Goal: Book appointment/travel/reservation

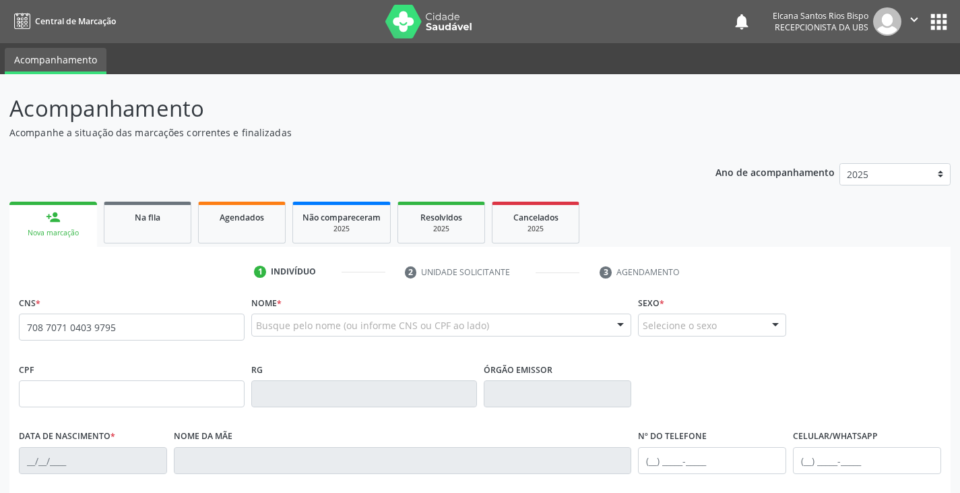
type input "708 7071 0403 9795"
type input "017.945.535-41"
type input "[DATE]"
type input "[PERSON_NAME]"
type input "[PHONE_NUMBER]"
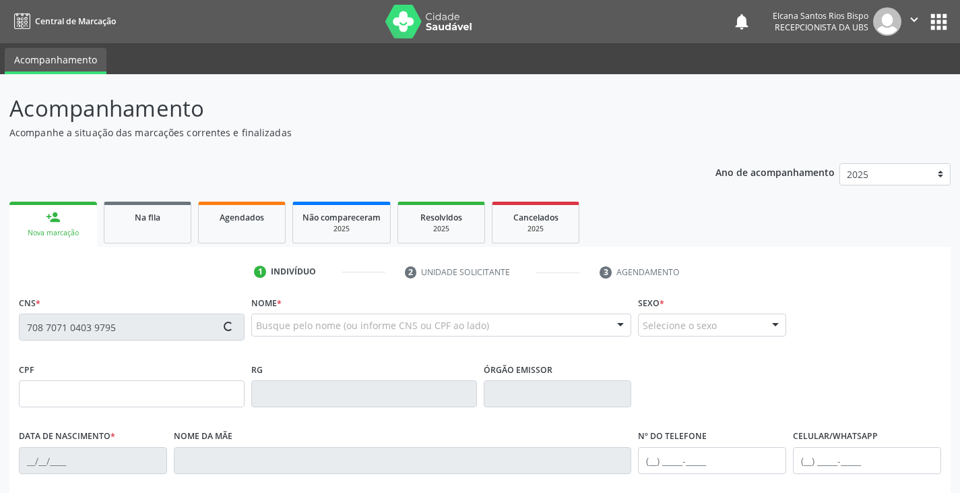
type input "[PHONE_NUMBER]"
type input "20"
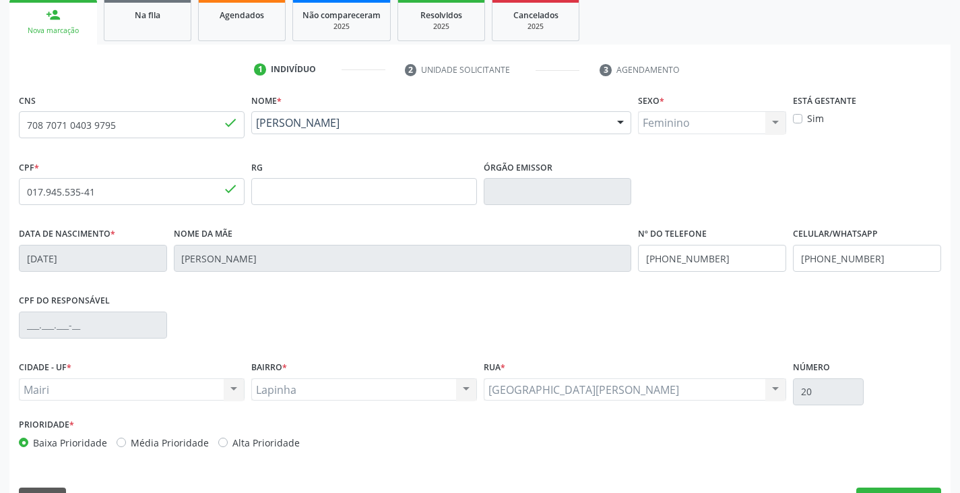
scroll to position [238, 0]
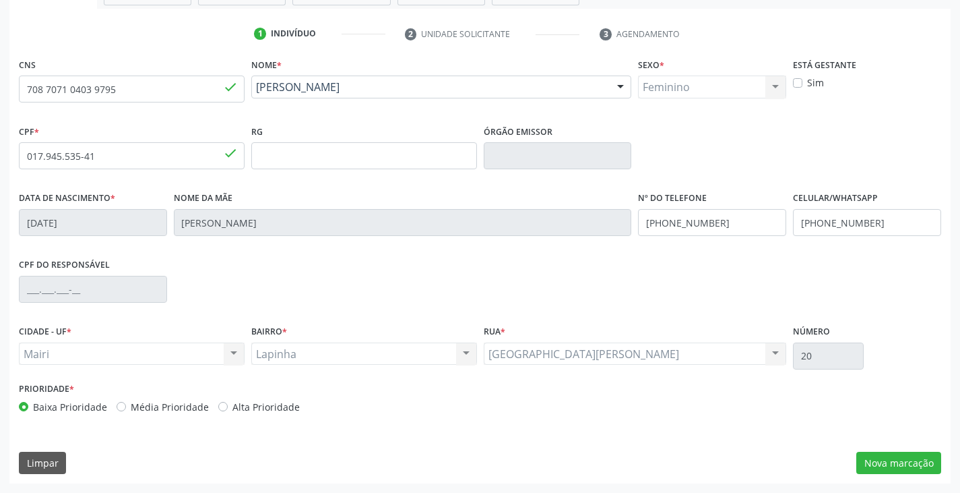
click at [239, 410] on label "Alta Prioridade" at bounding box center [265, 407] width 67 height 14
click at [228, 410] on input "Alta Prioridade" at bounding box center [222, 406] width 9 height 12
radio input "true"
click at [886, 472] on button "Nova marcação" at bounding box center [899, 462] width 85 height 23
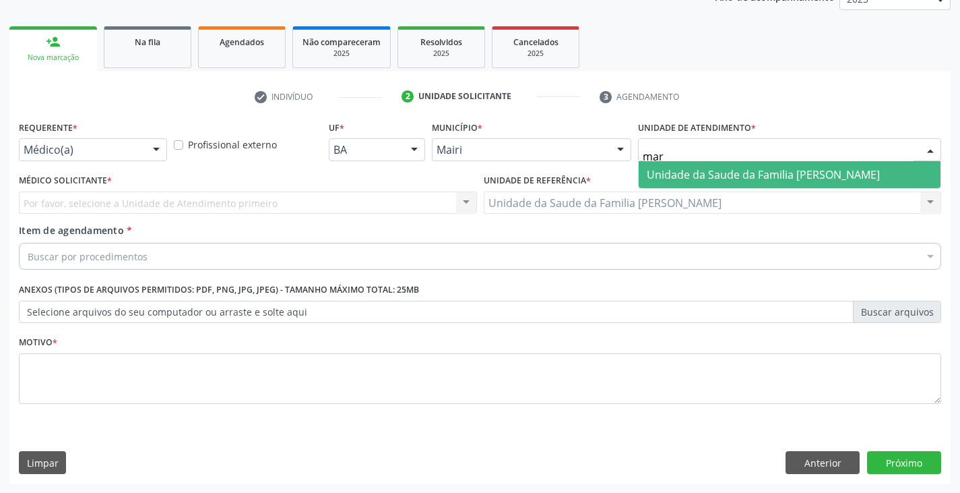
type input "mari"
click at [692, 171] on span "Unidade da Saude da Familia [PERSON_NAME]" at bounding box center [763, 174] width 233 height 15
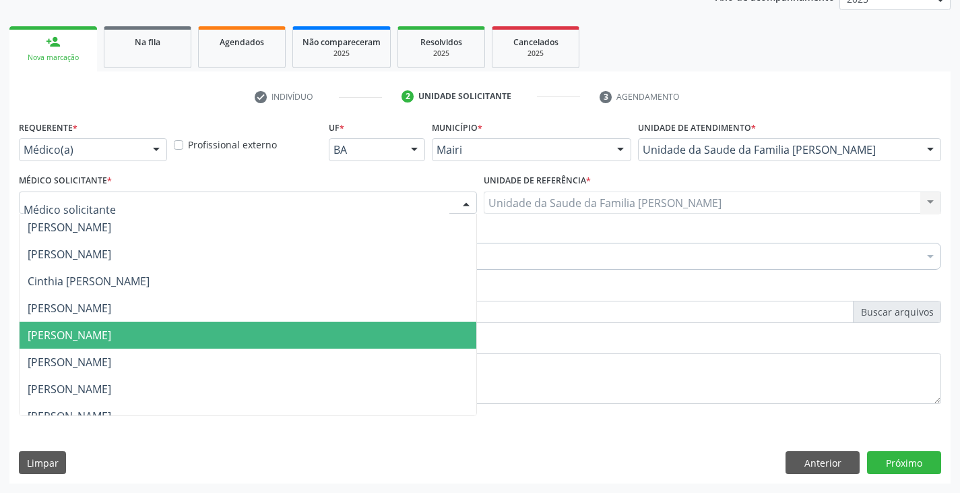
scroll to position [176, 0]
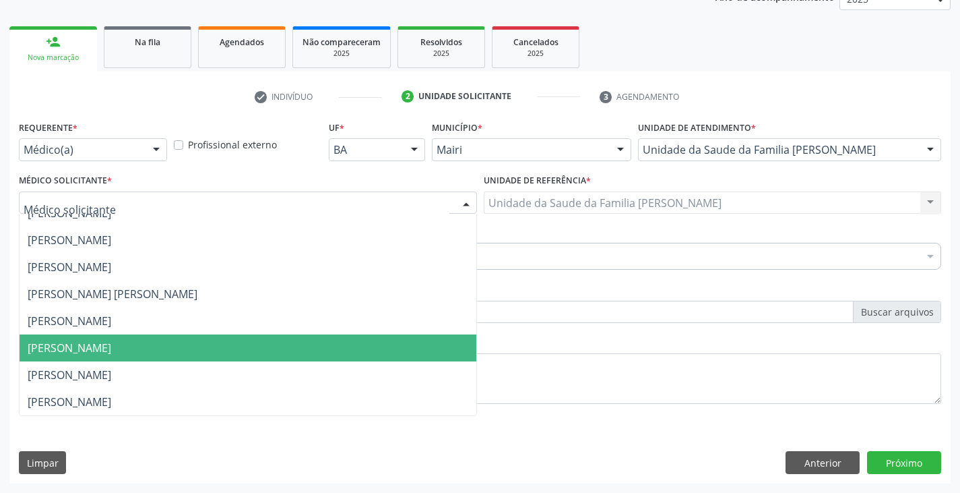
click at [71, 347] on span "[PERSON_NAME]" at bounding box center [70, 347] width 84 height 15
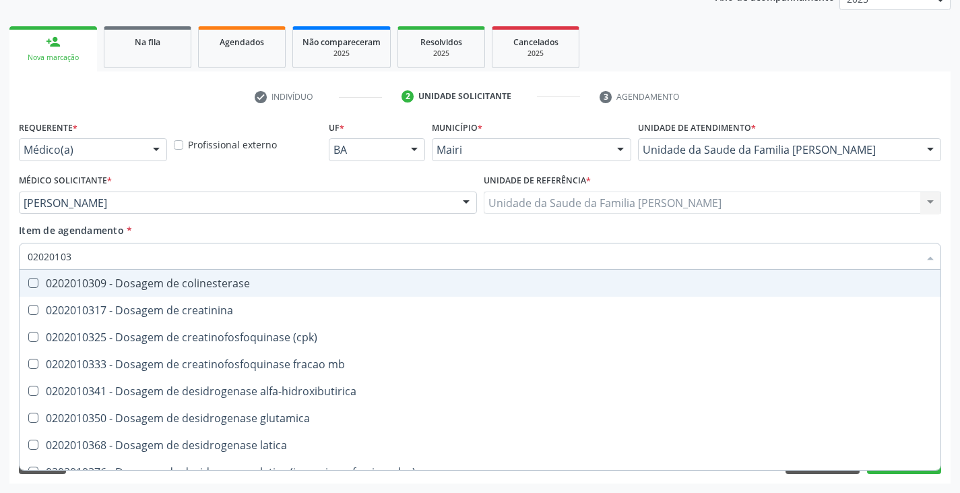
type input "020201031"
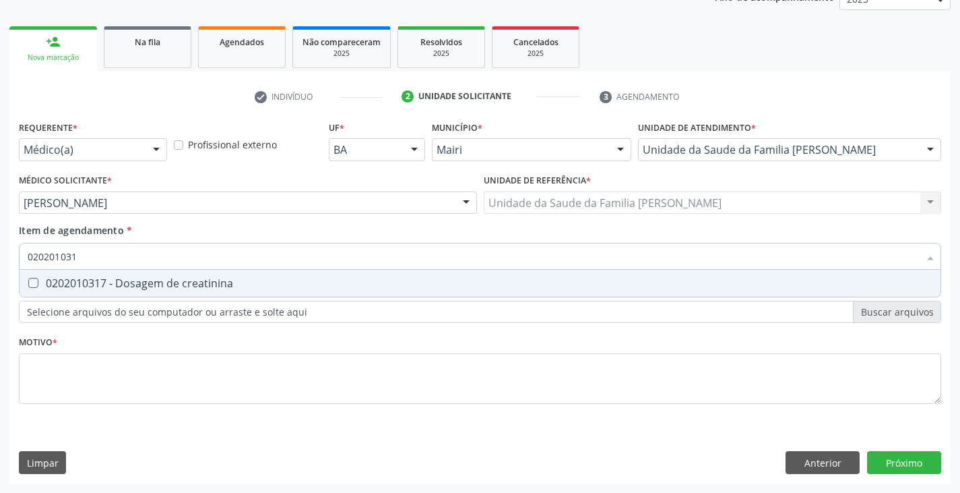
click at [80, 286] on div "0202010317 - Dosagem de creatinina" at bounding box center [480, 283] width 905 height 11
checkbox creatinina "true"
type input "02020103"
checkbox creatinina "false"
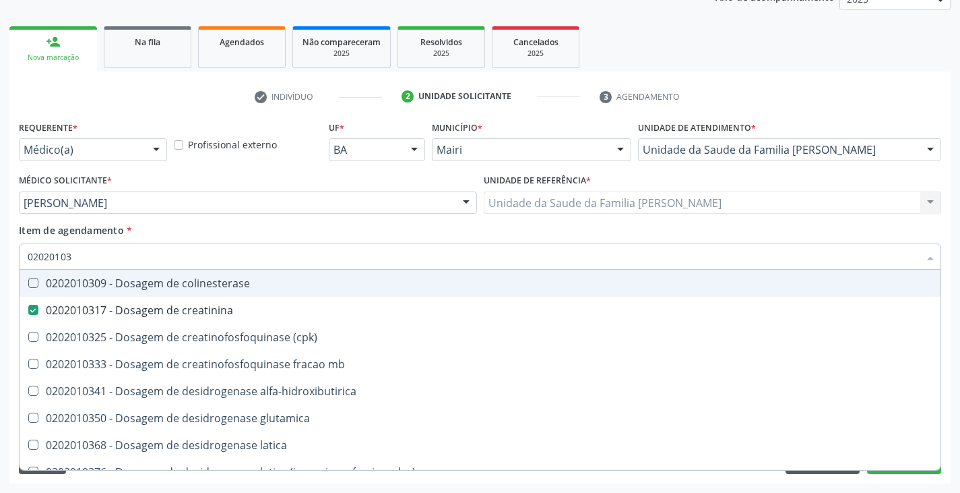
type input "0202010"
checkbox creatinina "false"
type input "020201060"
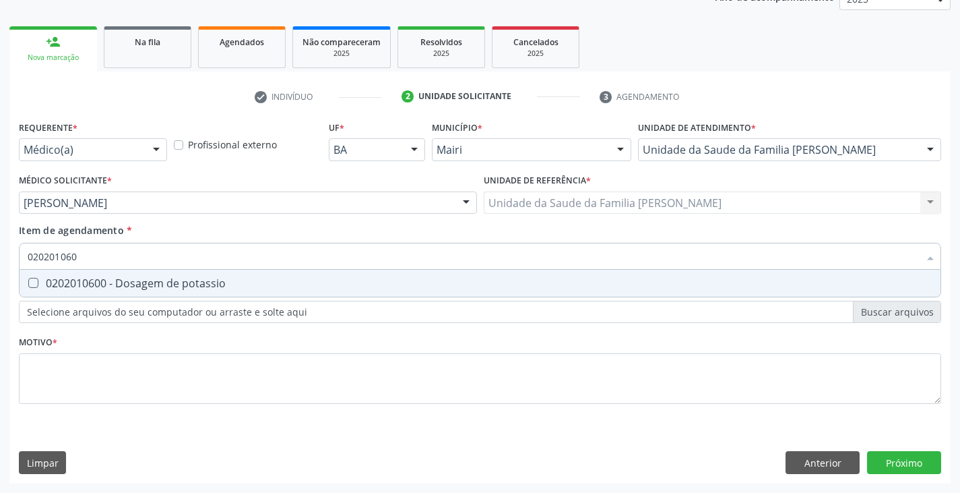
click at [77, 283] on div "0202010600 - Dosagem de potassio" at bounding box center [480, 283] width 905 height 11
checkbox potassio "true"
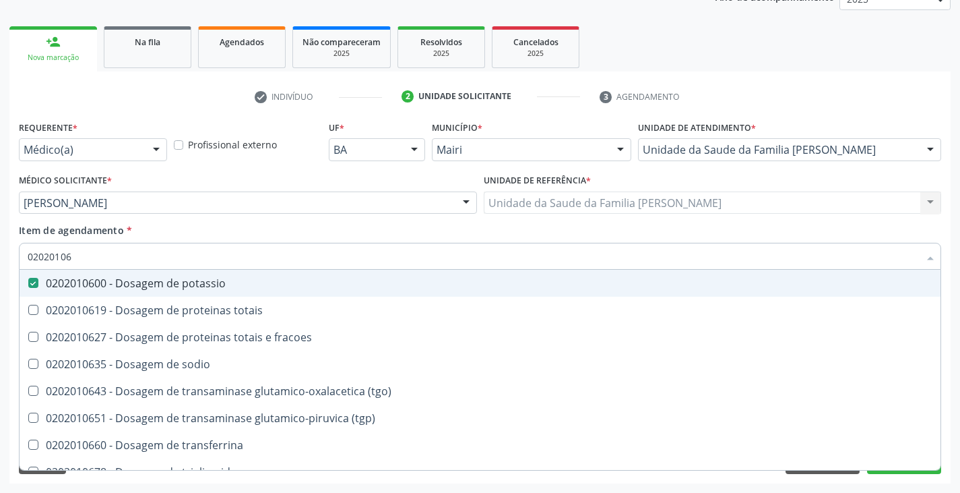
type input "0202010"
checkbox potassio "false"
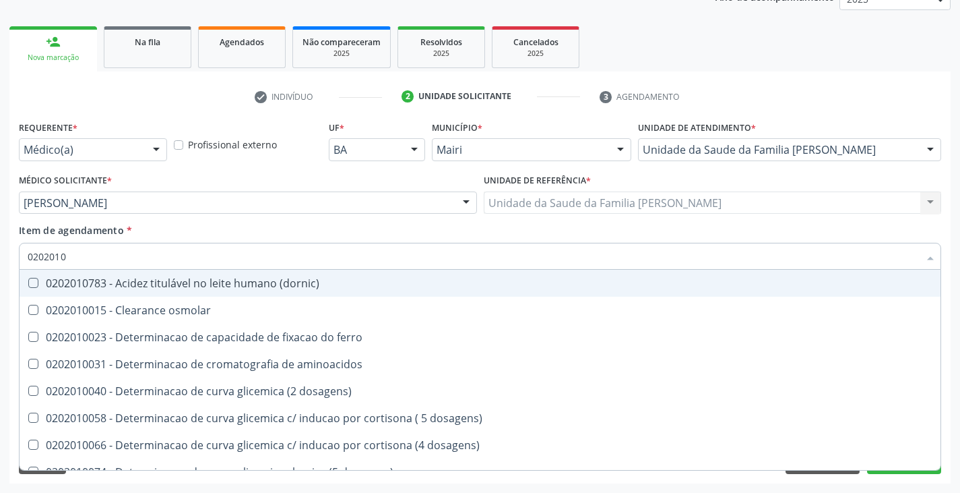
type input "020201"
checkbox creatinina "false"
checkbox ferritina "true"
checkbox potassio "false"
checkbox ureia "true"
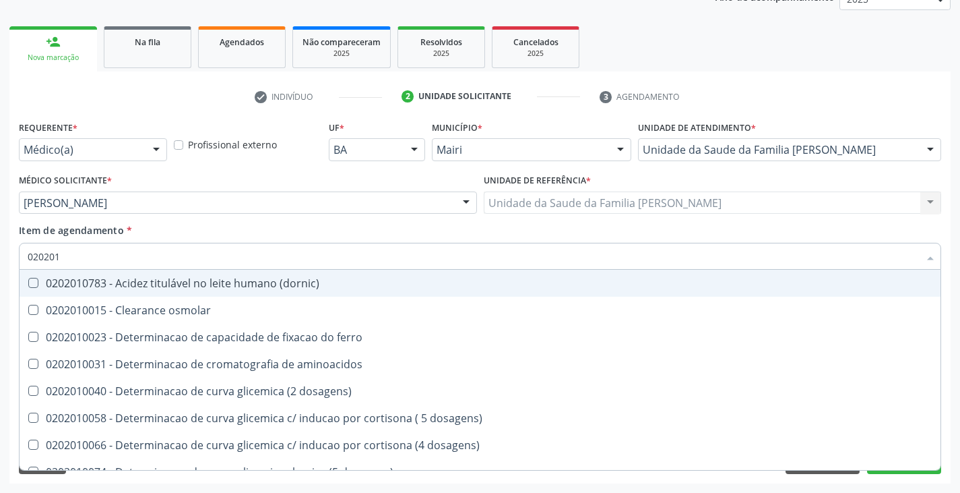
type input "02020"
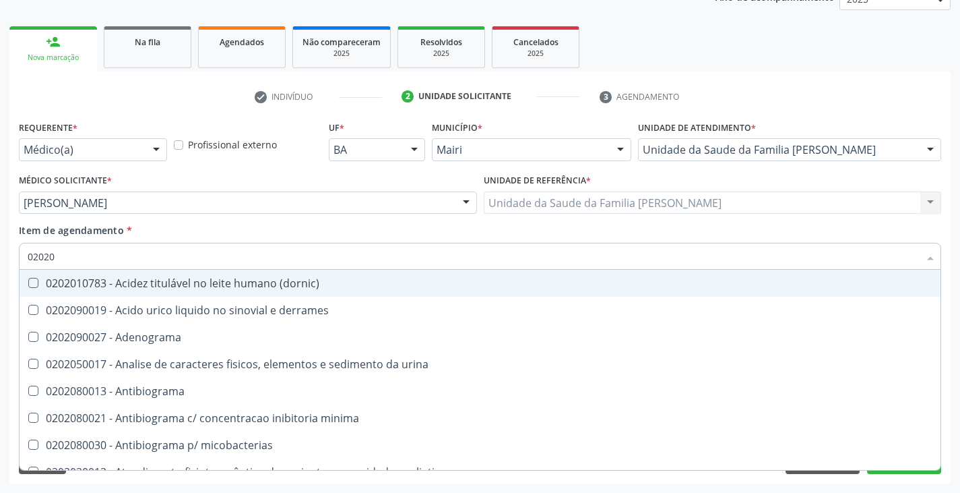
checkbox \(ch50\) "false"
checkbox d "false"
type input "0202"
checkbox creatinina "false"
checkbox estrona "true"
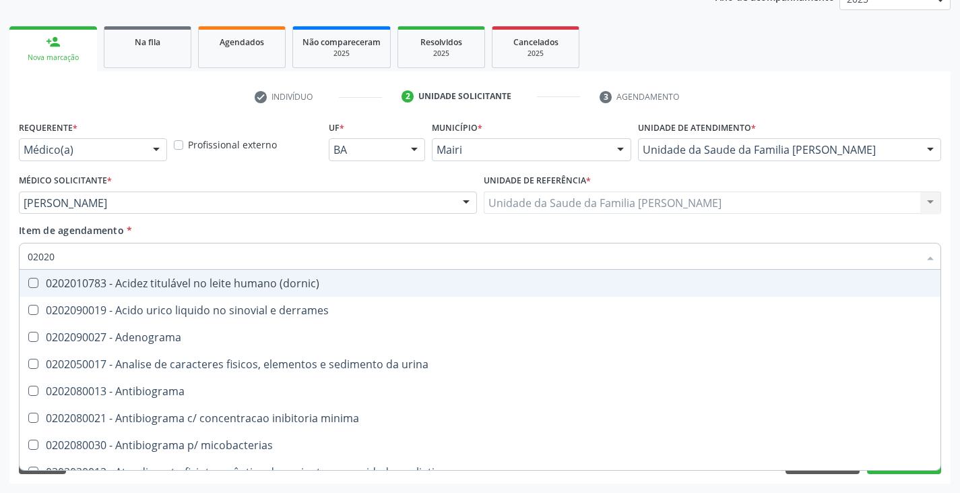
checkbox potassio "false"
checkbox livre "true"
type input "0"
checkbox creatinina "false"
checkbox potassio "false"
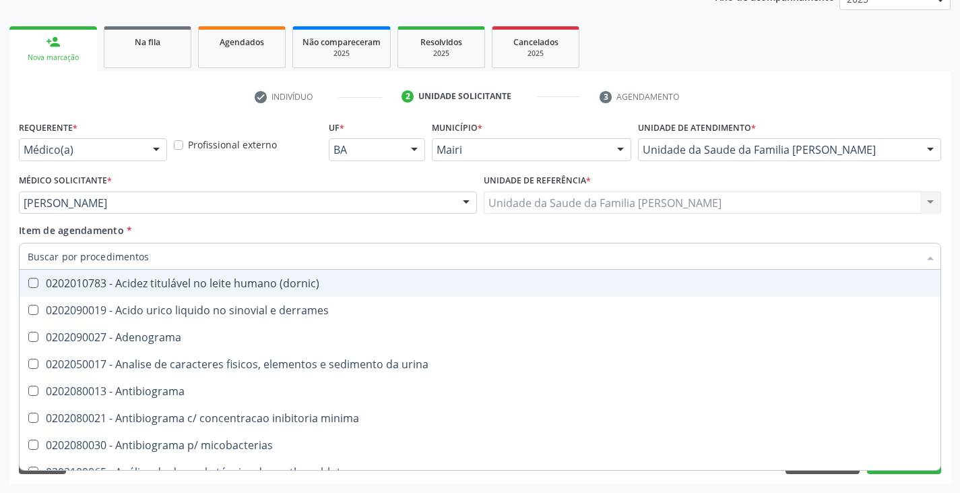
checkbox unilateral "false"
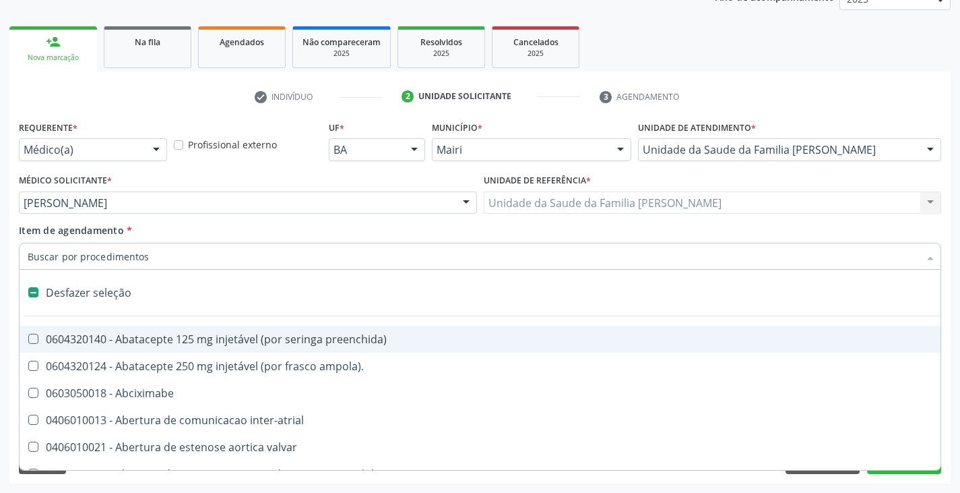
type input "p"
checkbox assimetrica "true"
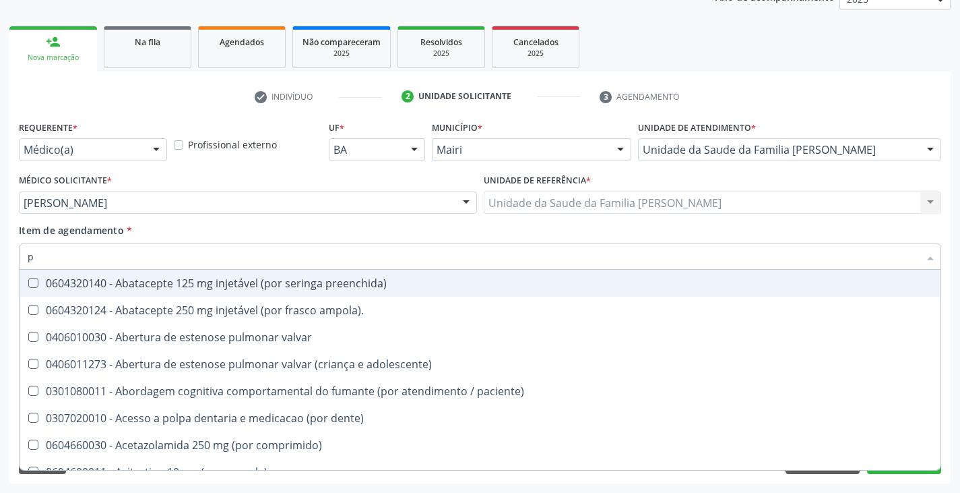
type input "po"
checkbox preenchida\) "true"
checkbox potassio "false"
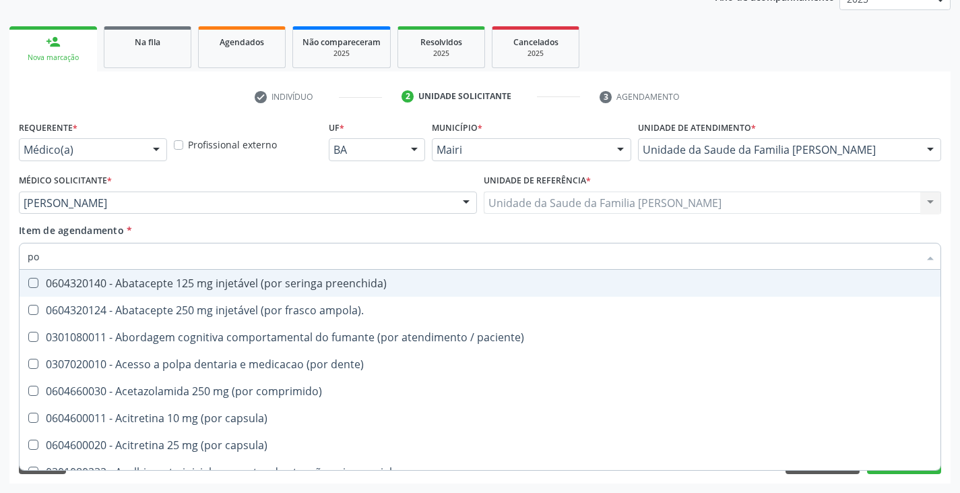
type input "pot"
checkbox dente\) "true"
type input "pota"
checkbox preenchida\) "true"
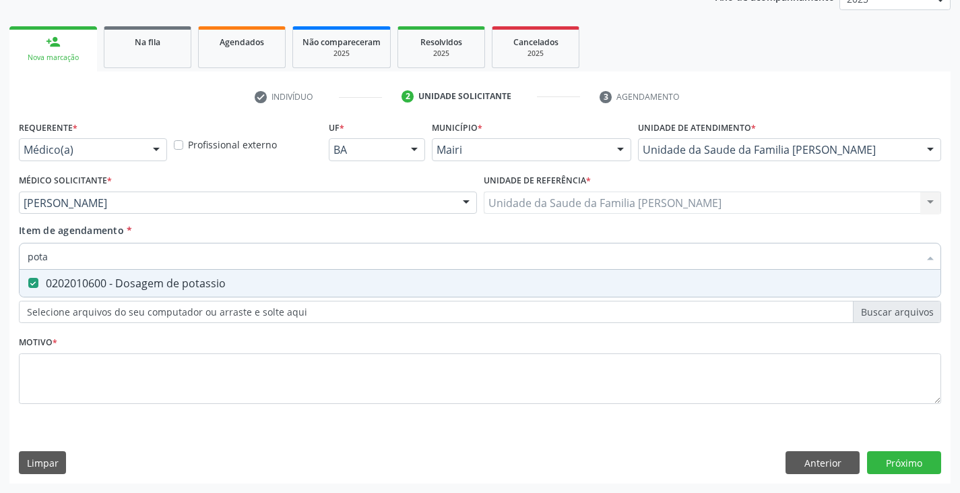
type input "pot"
checkbox potassio "false"
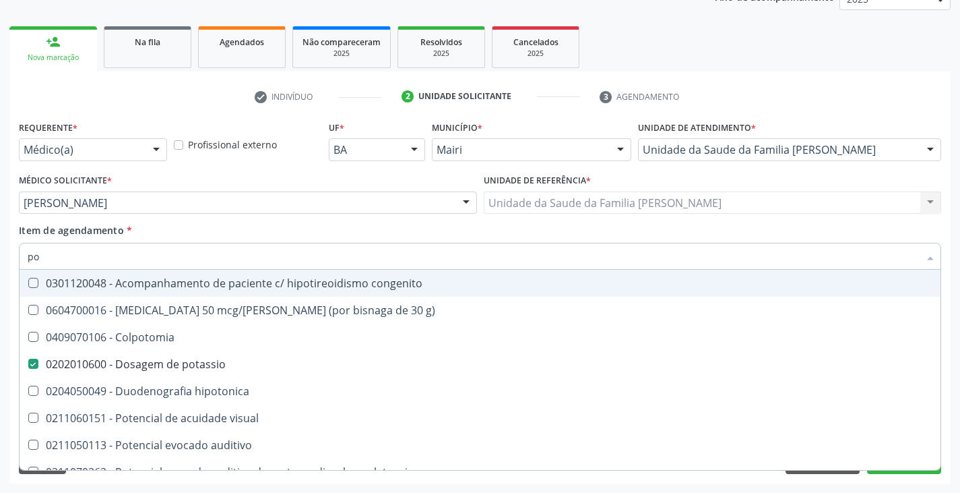
type input "p"
checkbox potassio "false"
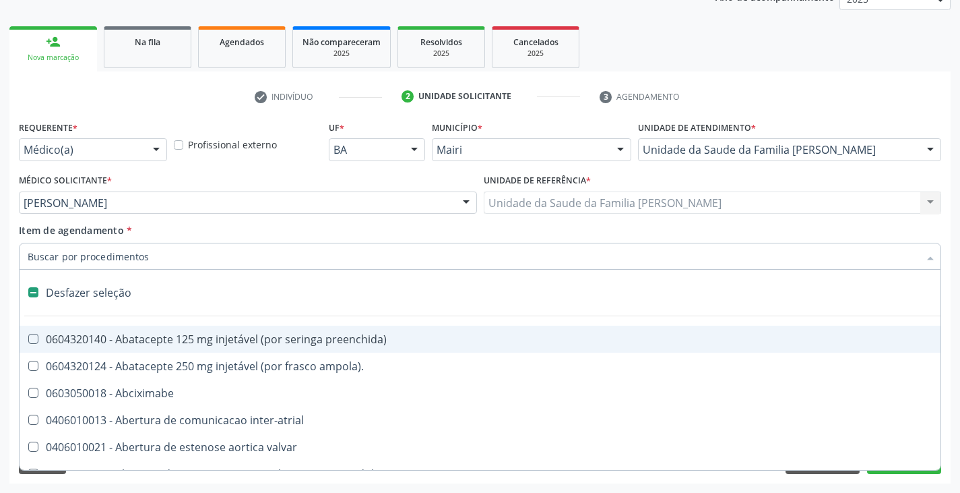
checkbox assimetrica "false"
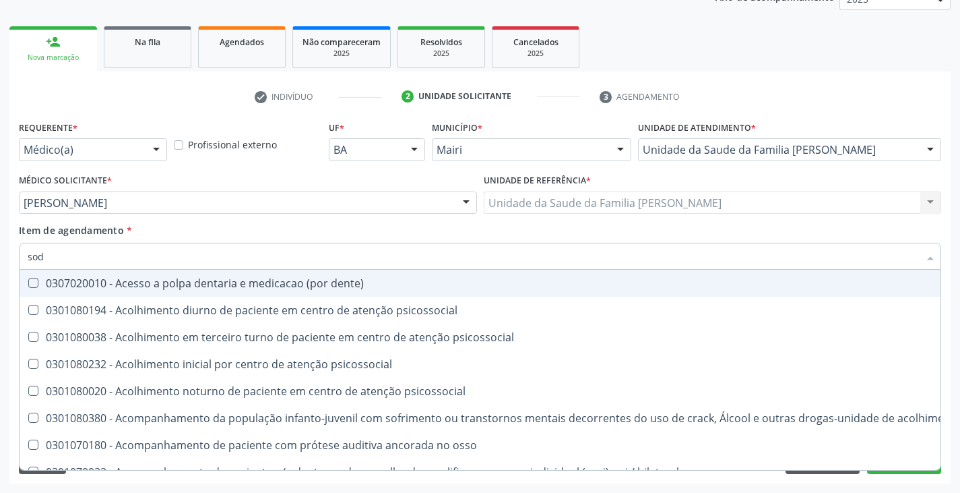
type input "sodi"
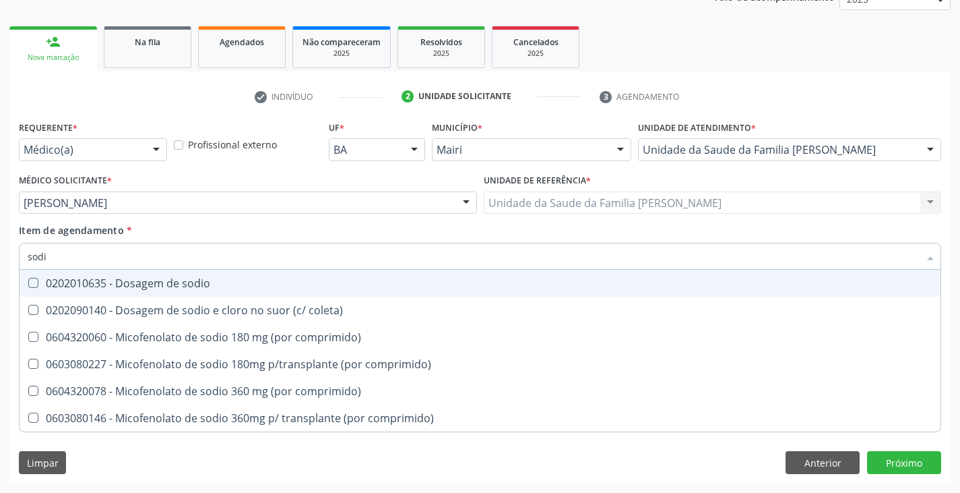
click at [77, 283] on div "0202010635 - Dosagem de sodio" at bounding box center [480, 283] width 905 height 11
checkbox sodio "true"
type input "so"
checkbox sodio "false"
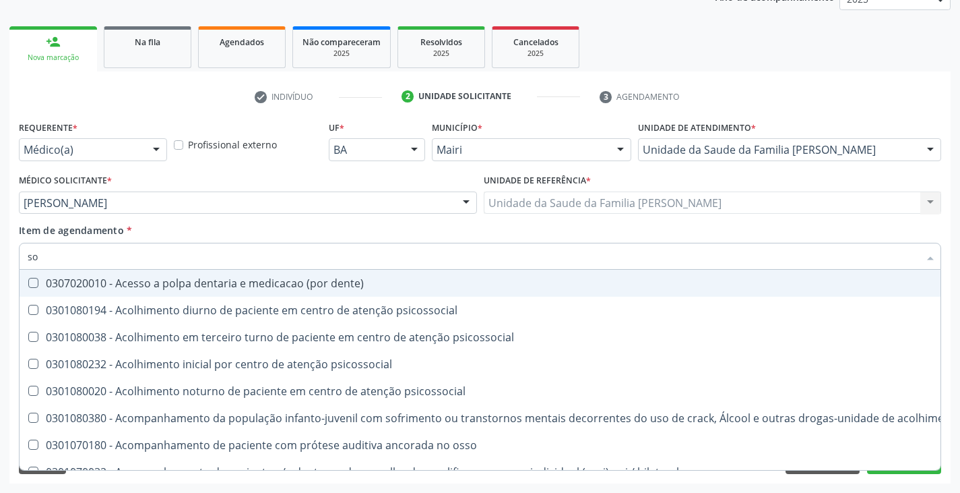
type input "s"
checkbox sodio "false"
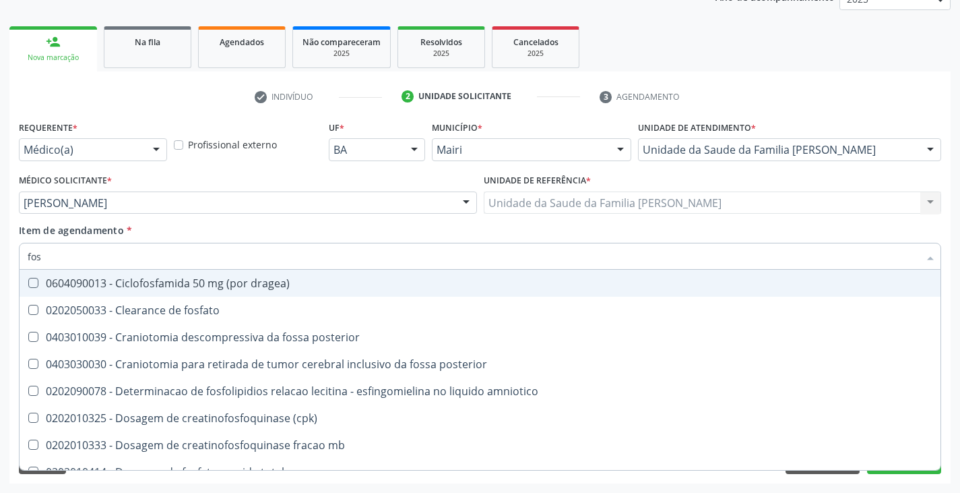
type input "fosf"
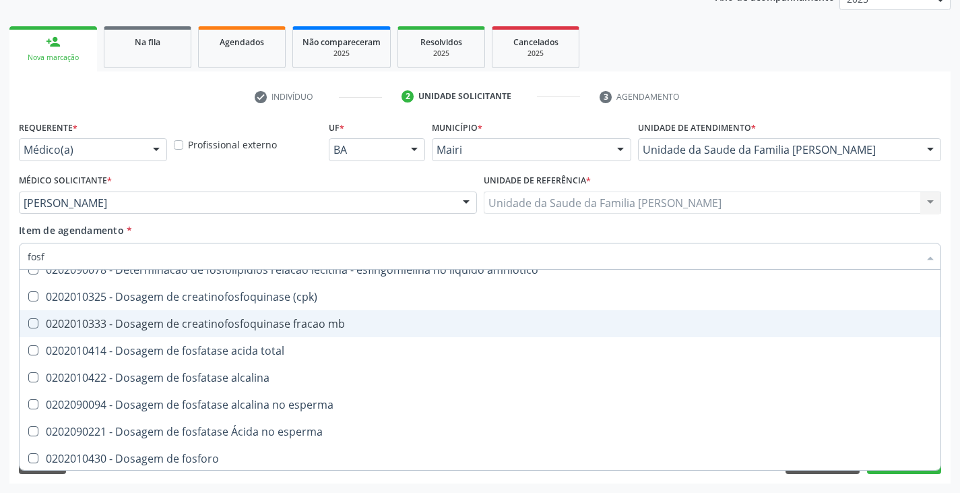
scroll to position [135, 0]
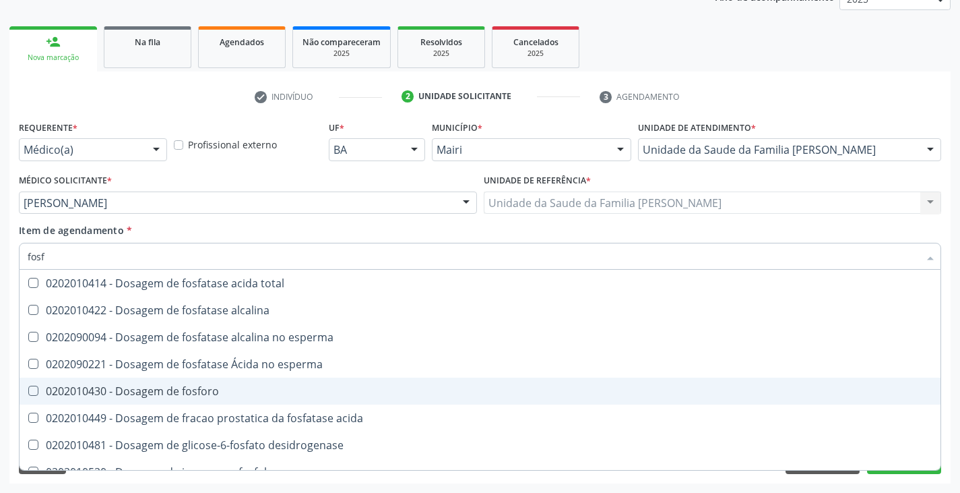
click at [198, 392] on div "0202010430 - Dosagem de fosforo" at bounding box center [480, 390] width 905 height 11
checkbox fosforo "true"
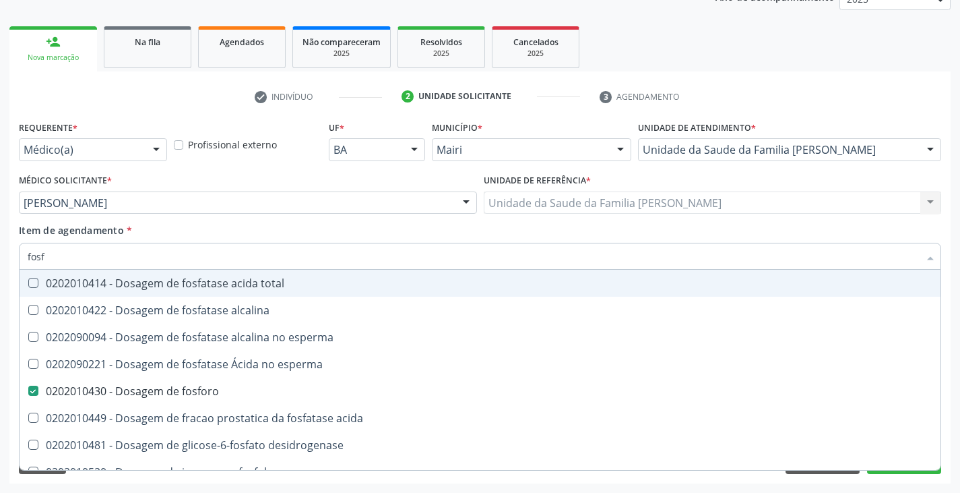
type input "fos"
checkbox fosforo "false"
checkbox desidrogenase "true"
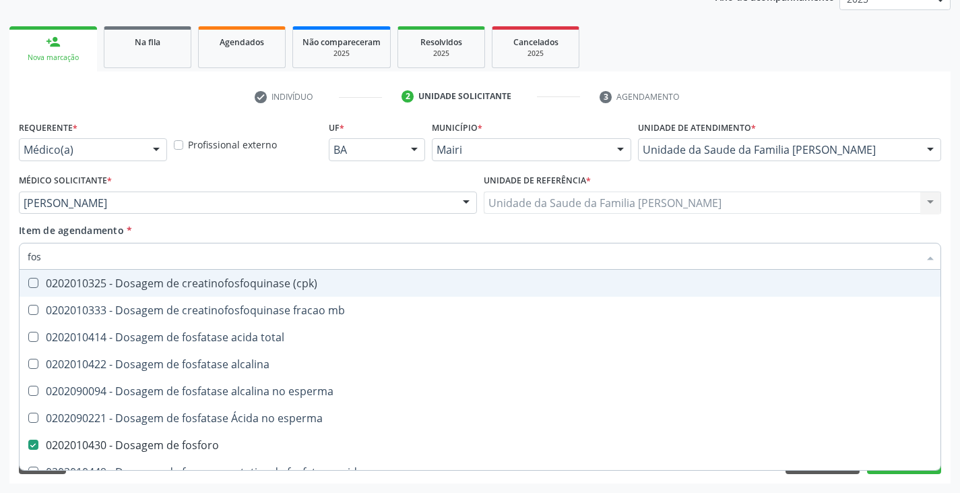
type input "fo"
checkbox fosforo "false"
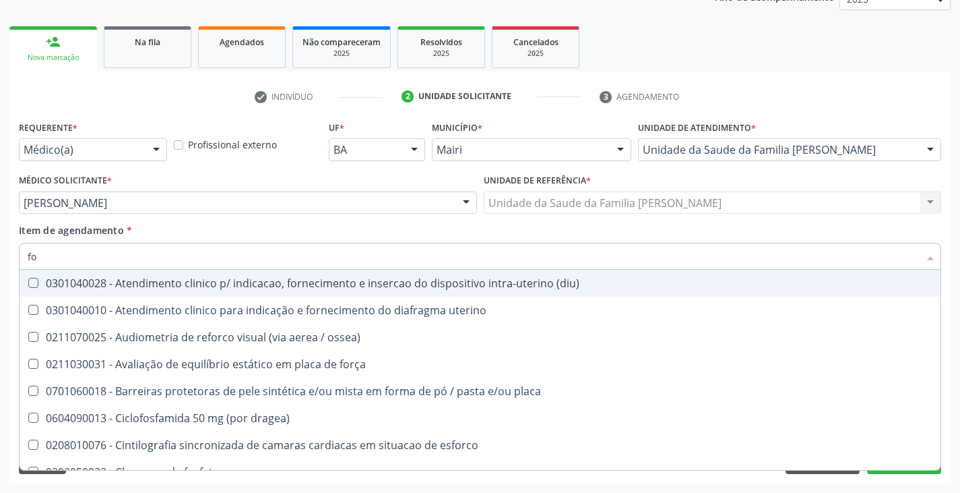
type input "f"
checkbox fosforo "false"
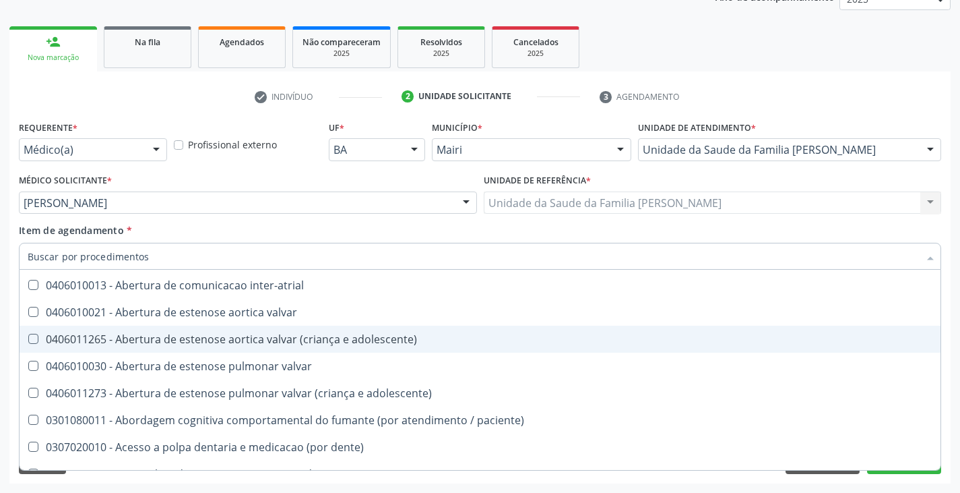
scroll to position [191, 0]
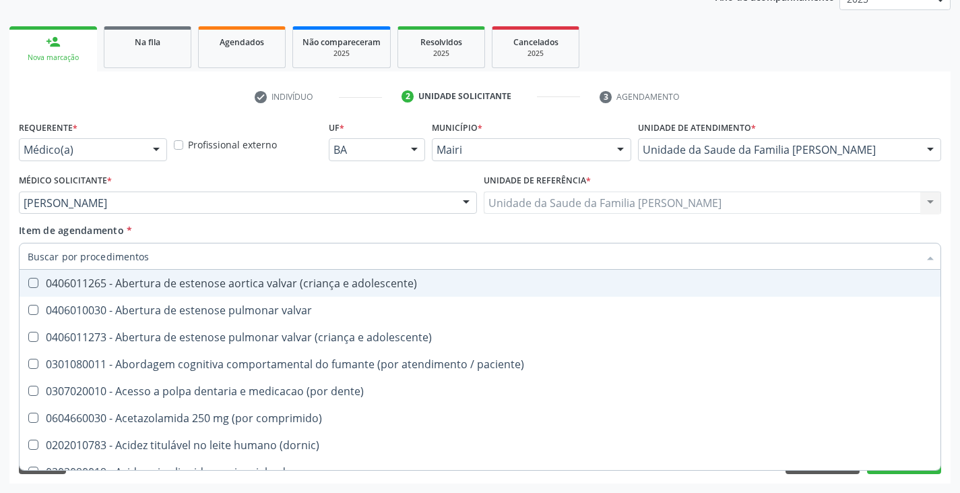
type input "m"
checkbox pulmonares "true"
checkbox 110\) "true"
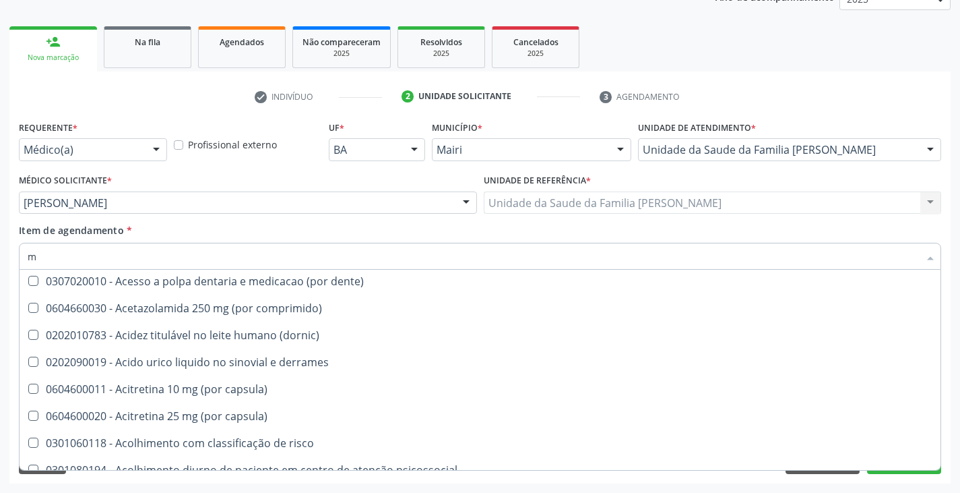
scroll to position [135, 0]
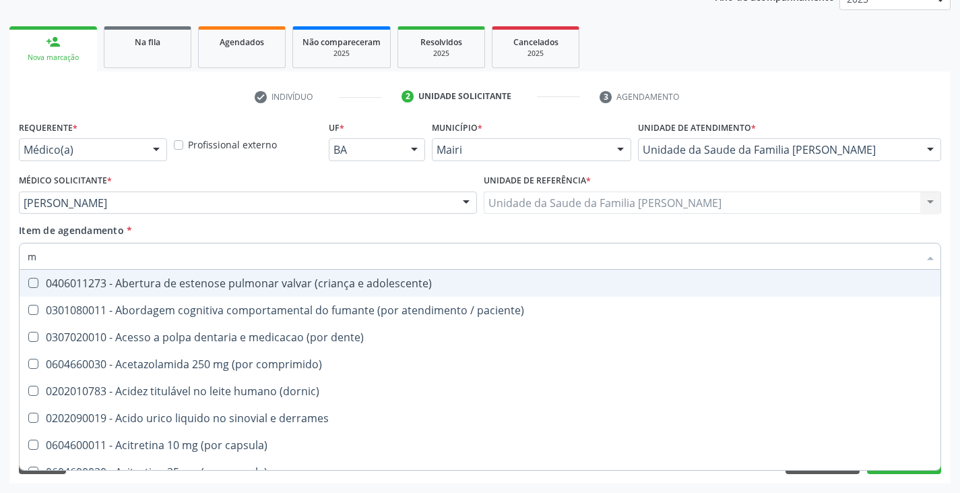
type input "mi"
checkbox creatinina "false"
checkbox fosforo "false"
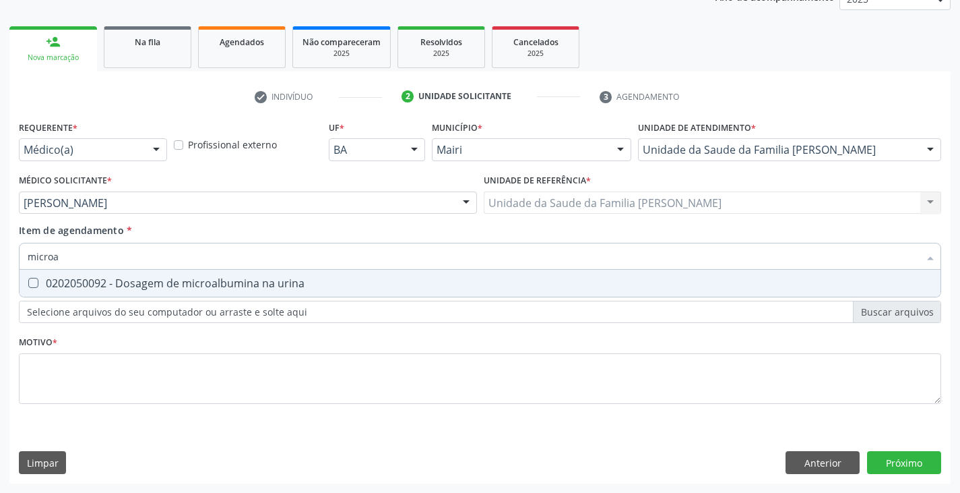
scroll to position [0, 0]
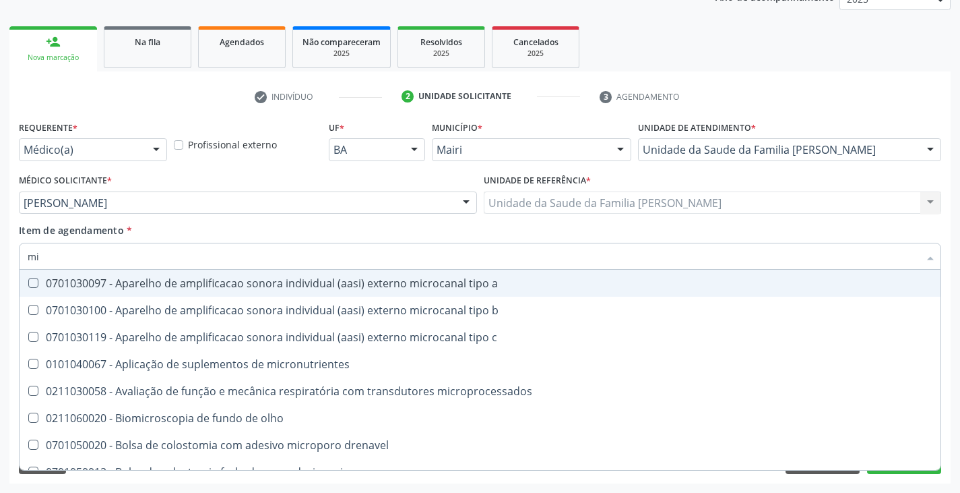
type input "m"
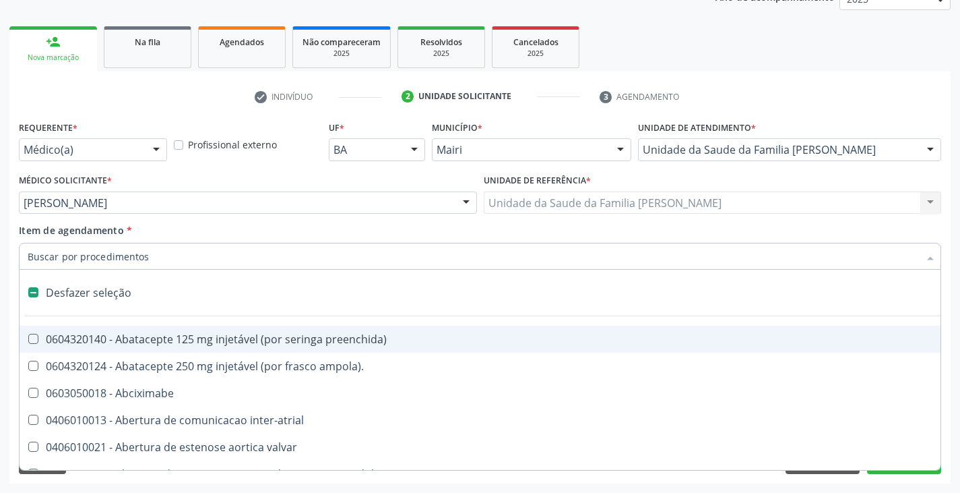
click at [265, 225] on div "Item de agendamento * Desfazer seleção 0604320140 - Abatacepte 125 mg injetável…" at bounding box center [480, 244] width 923 height 42
checkbox ampola\)\ "true"
checkbox Abciximabe "true"
checkbox inter-atrial "true"
checkbox valvar "true"
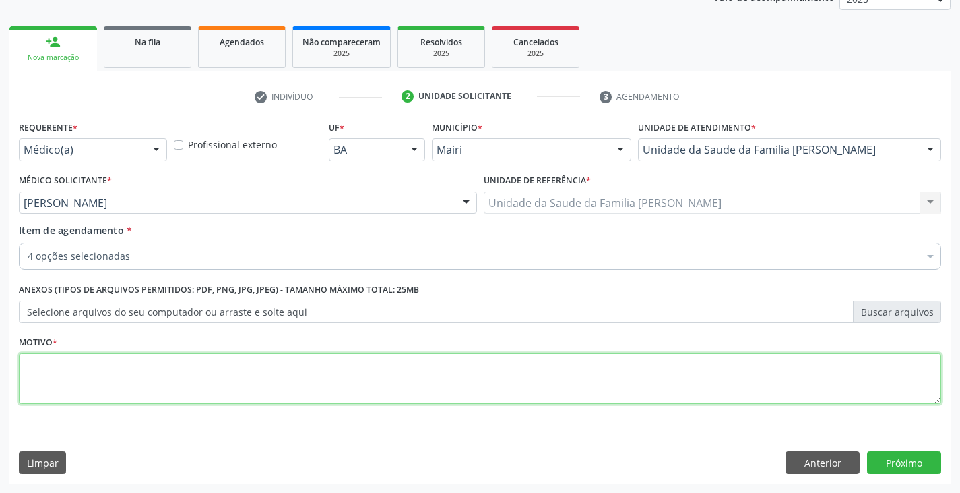
click at [170, 363] on textarea at bounding box center [480, 378] width 923 height 51
type textarea "HAS, DRC?"
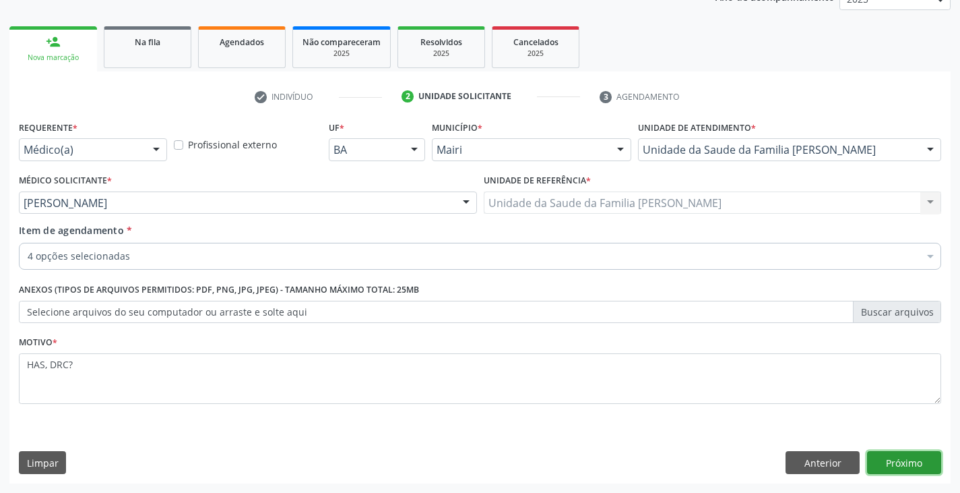
click at [914, 455] on button "Próximo" at bounding box center [904, 462] width 74 height 23
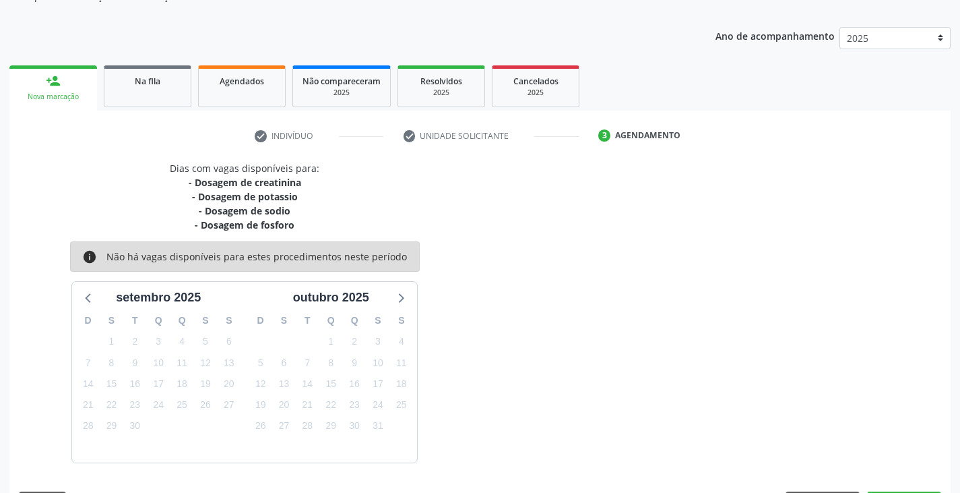
scroll to position [176, 0]
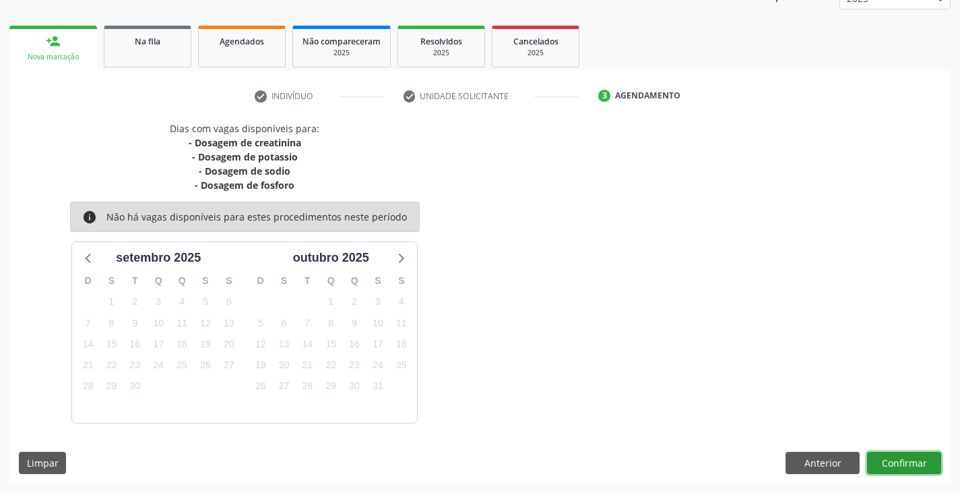
click at [916, 462] on button "Confirmar" at bounding box center [904, 462] width 74 height 23
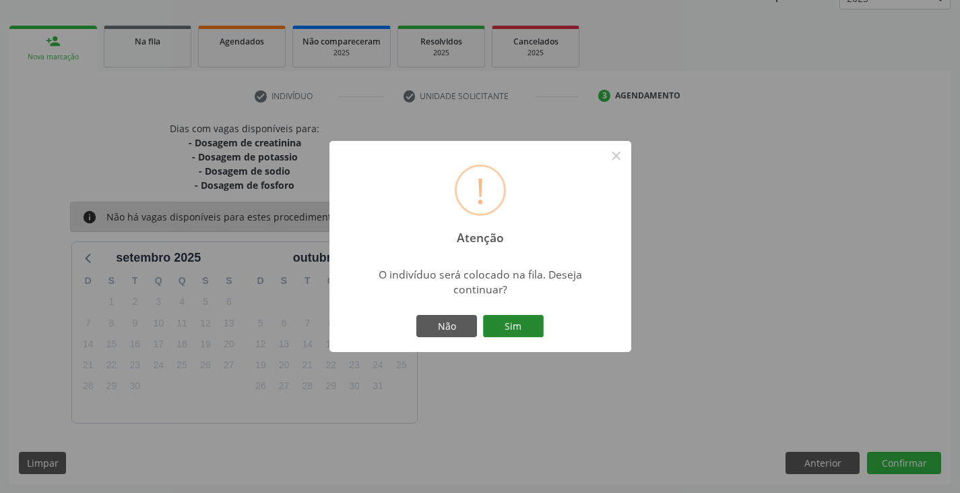
click at [536, 321] on button "Sim" at bounding box center [513, 326] width 61 height 23
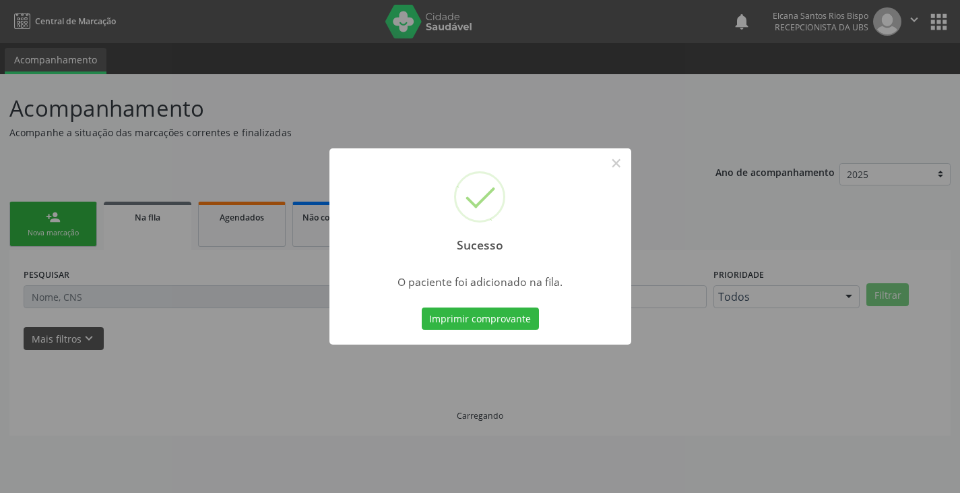
scroll to position [0, 0]
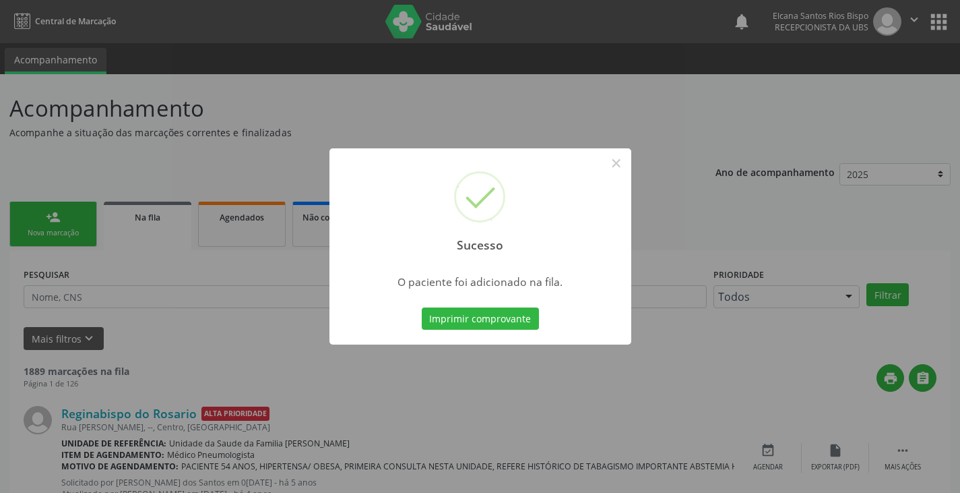
click at [536, 321] on button "Imprimir comprovante" at bounding box center [480, 318] width 117 height 23
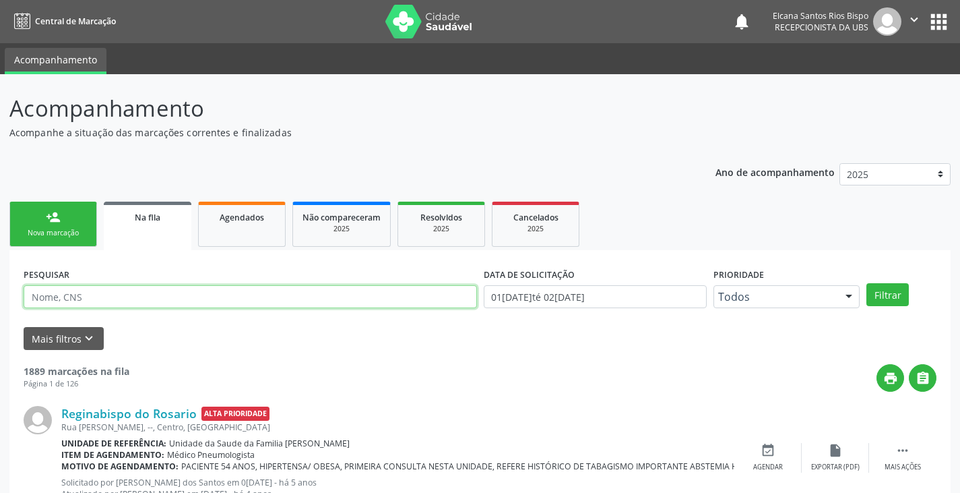
click at [71, 297] on input "text" at bounding box center [251, 296] width 454 height 23
paste input "708 7071 0403 9795"
type input "708 7071 0403 9795"
click at [867, 283] on button "Filtrar" at bounding box center [888, 294] width 42 height 23
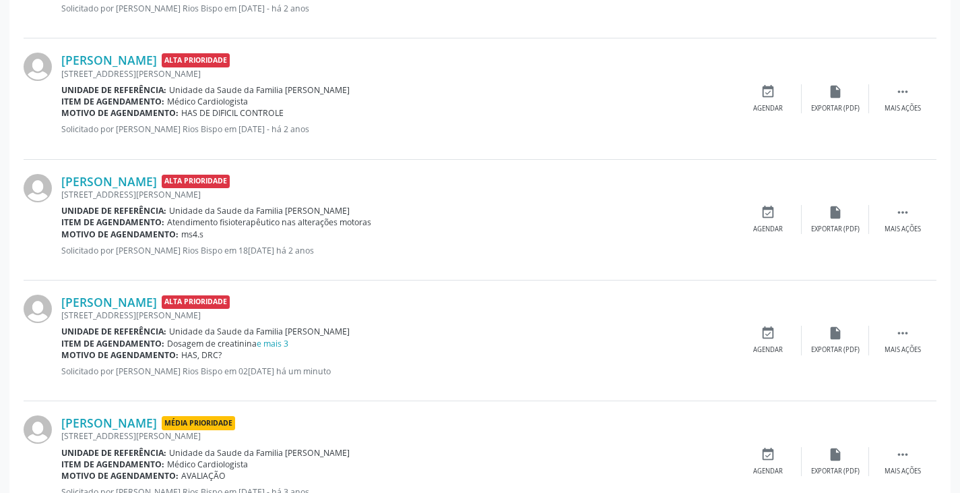
scroll to position [658, 0]
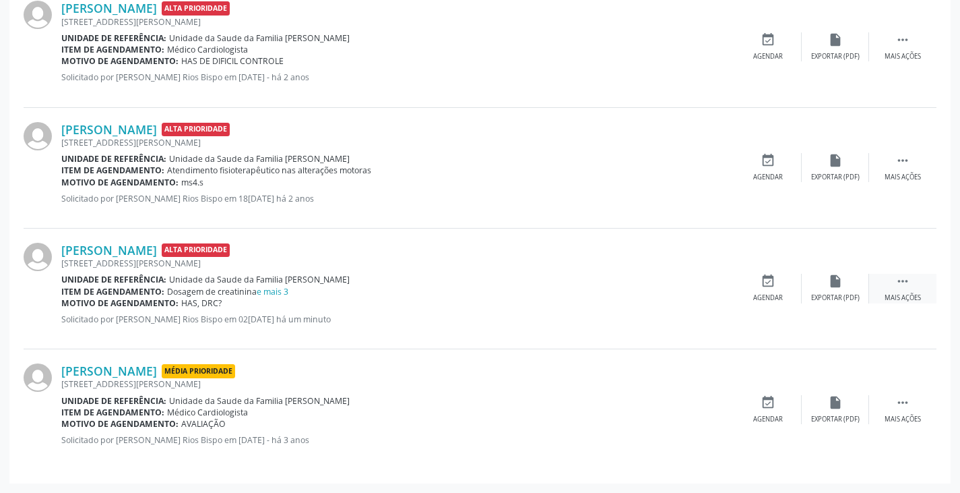
click at [898, 281] on icon "" at bounding box center [903, 281] width 15 height 15
click at [832, 286] on icon "edit" at bounding box center [835, 281] width 15 height 15
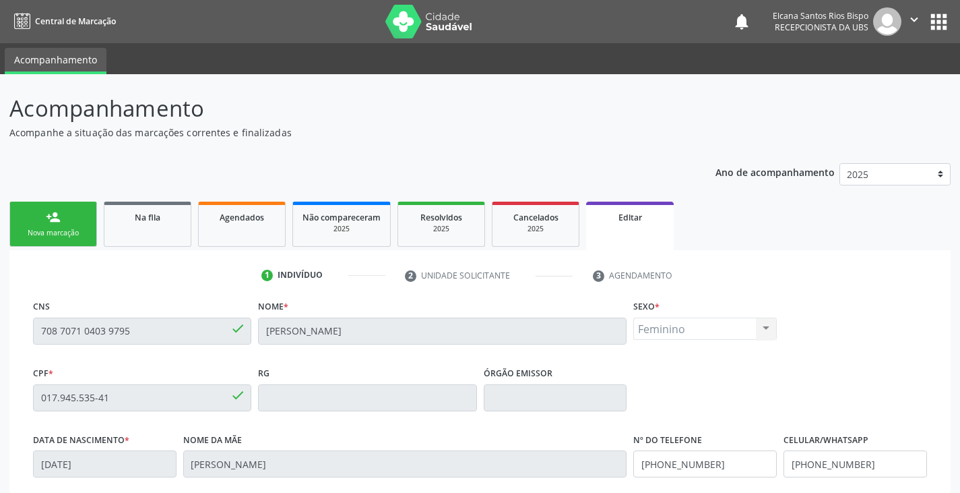
scroll to position [256, 0]
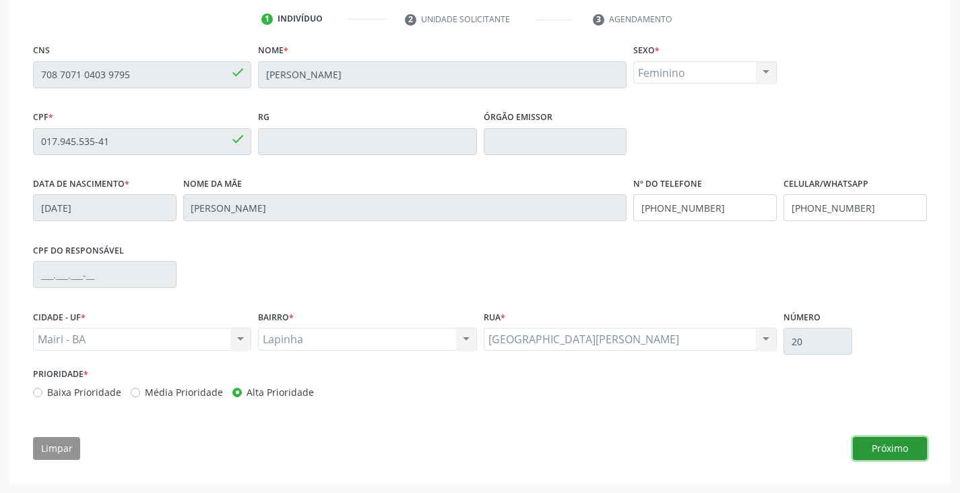
click at [895, 450] on button "Próximo" at bounding box center [890, 448] width 74 height 23
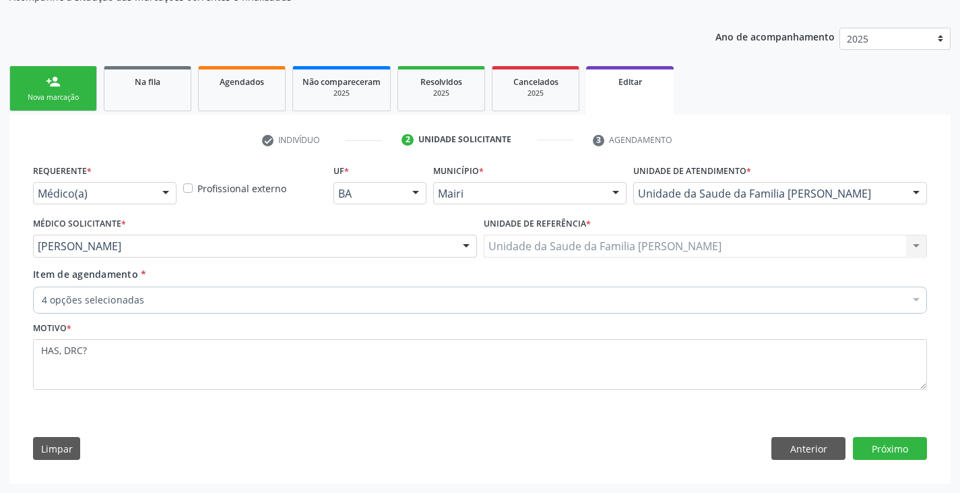
scroll to position [135, 0]
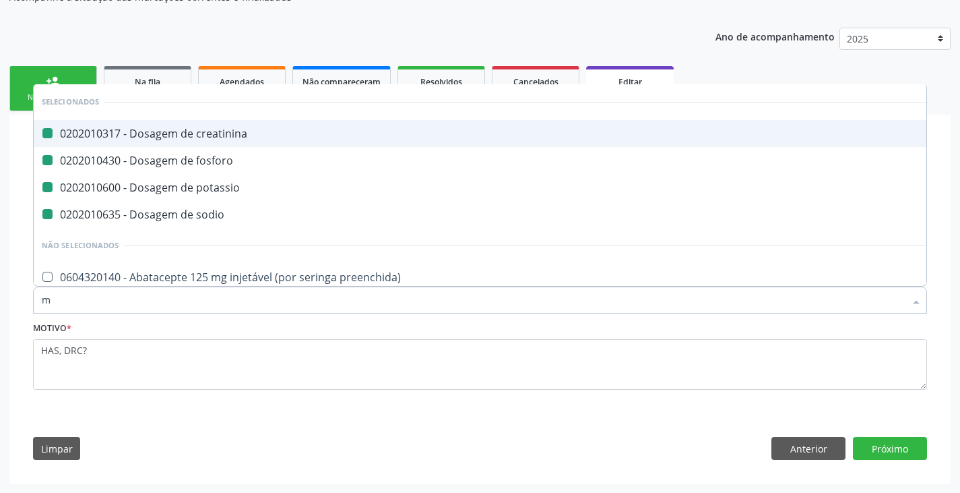
type input "mo"
checkbox creatinina "false"
checkbox fosforo "false"
checkbox potassio "false"
checkbox sodio "false"
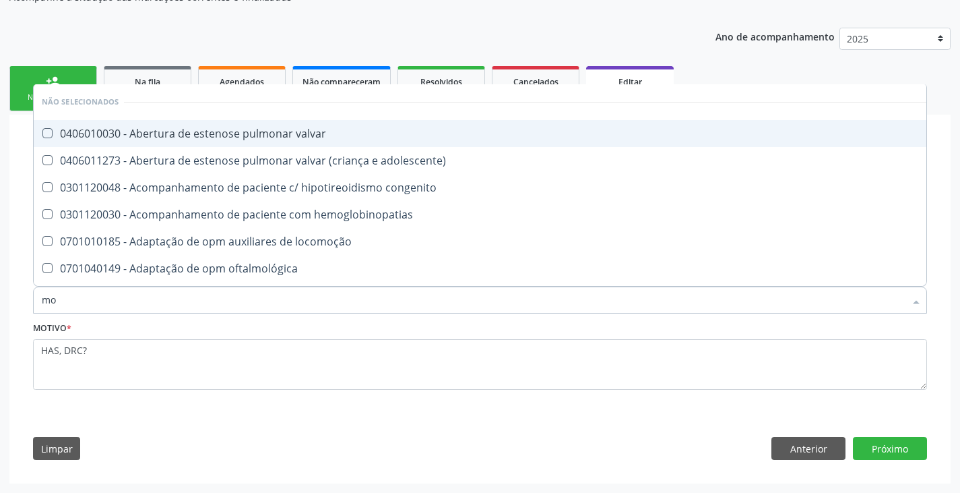
type input "m"
checkbox valvar "true"
checkbox adolescente\) "true"
checkbox congenito "true"
checkbox hemoglobinopatias "true"
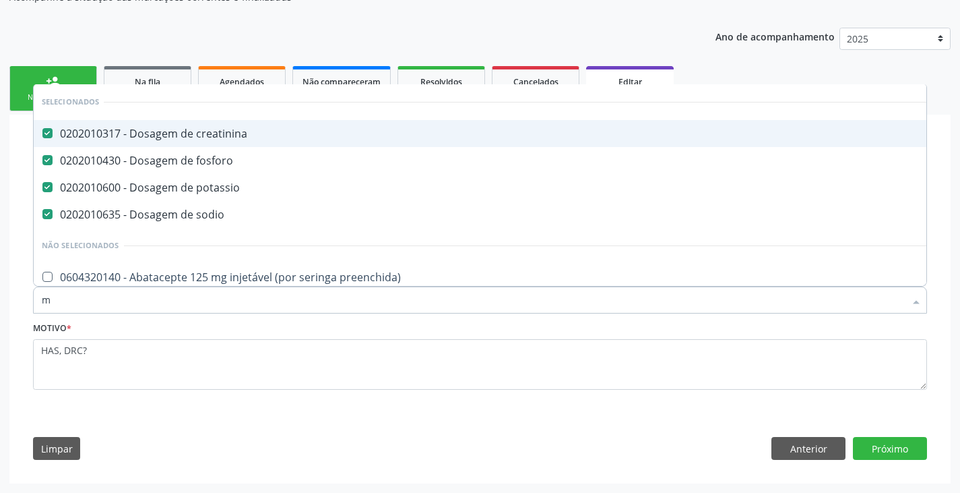
type input "mi"
checkbox creatinina "false"
checkbox fosforo "false"
checkbox potassio "false"
checkbox sodio "false"
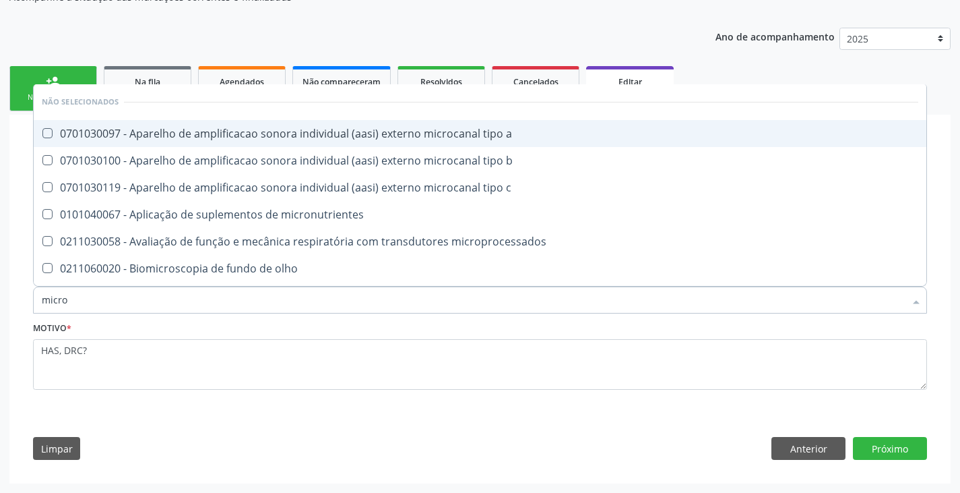
type input "microa"
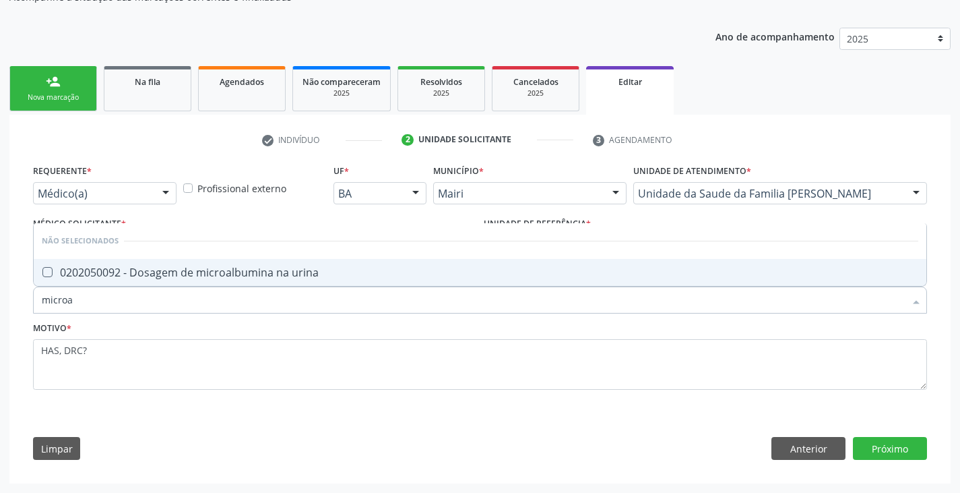
click at [135, 267] on div "0202050092 - Dosagem de microalbumina na urina" at bounding box center [480, 272] width 877 height 11
checkbox urina "true"
click at [877, 441] on button "Próximo" at bounding box center [890, 448] width 74 height 23
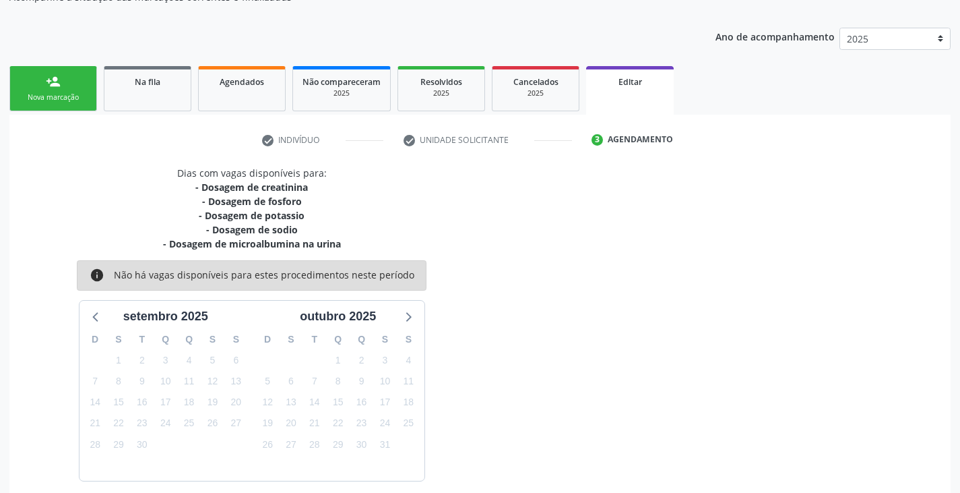
scroll to position [208, 0]
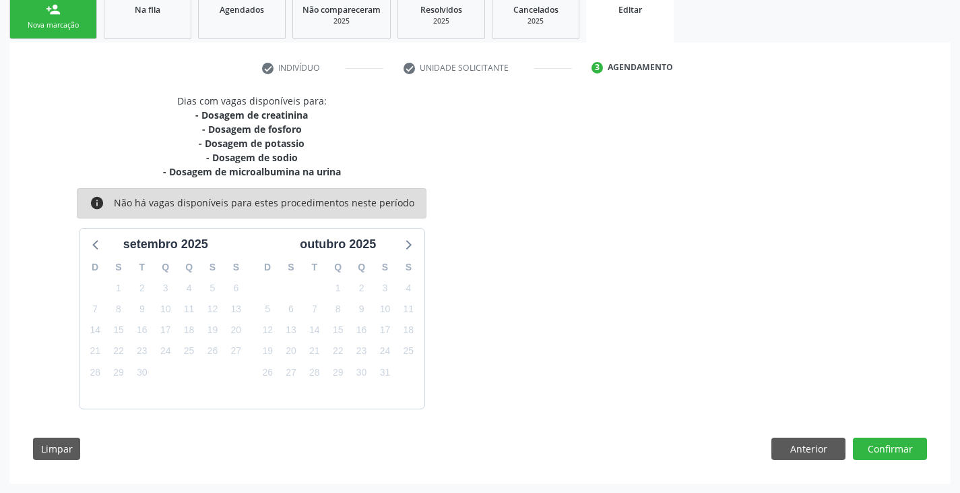
click at [872, 474] on div "check Indivíduo check Unidade solicitante 3 Agendamento CNS 708 7071 0403 9795 …" at bounding box center [479, 262] width 941 height 441
click at [888, 443] on button "Confirmar" at bounding box center [890, 448] width 74 height 23
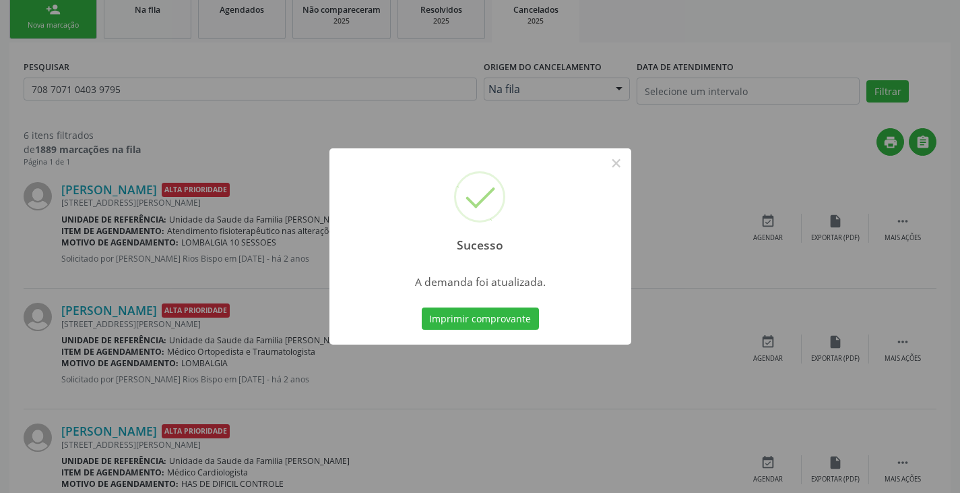
scroll to position [0, 0]
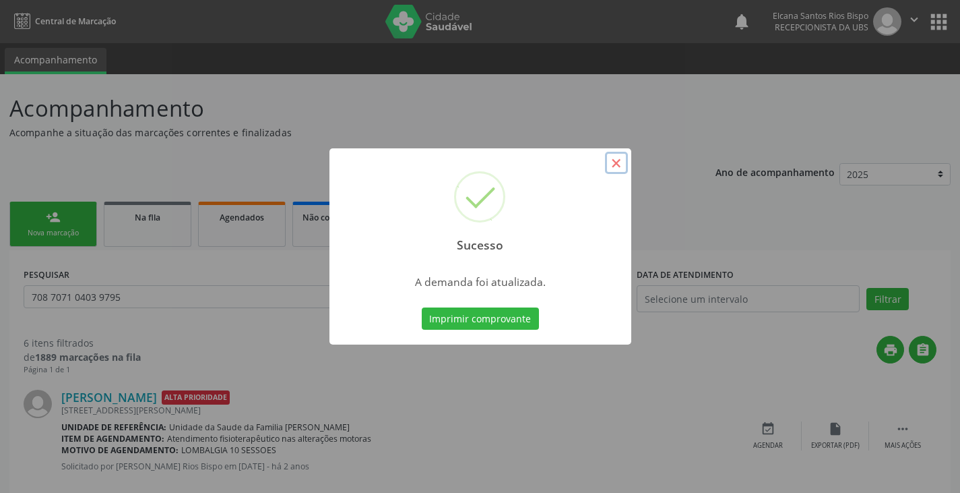
click at [621, 164] on button "×" at bounding box center [616, 163] width 23 height 23
